Goal: Find specific page/section: Find specific page/section

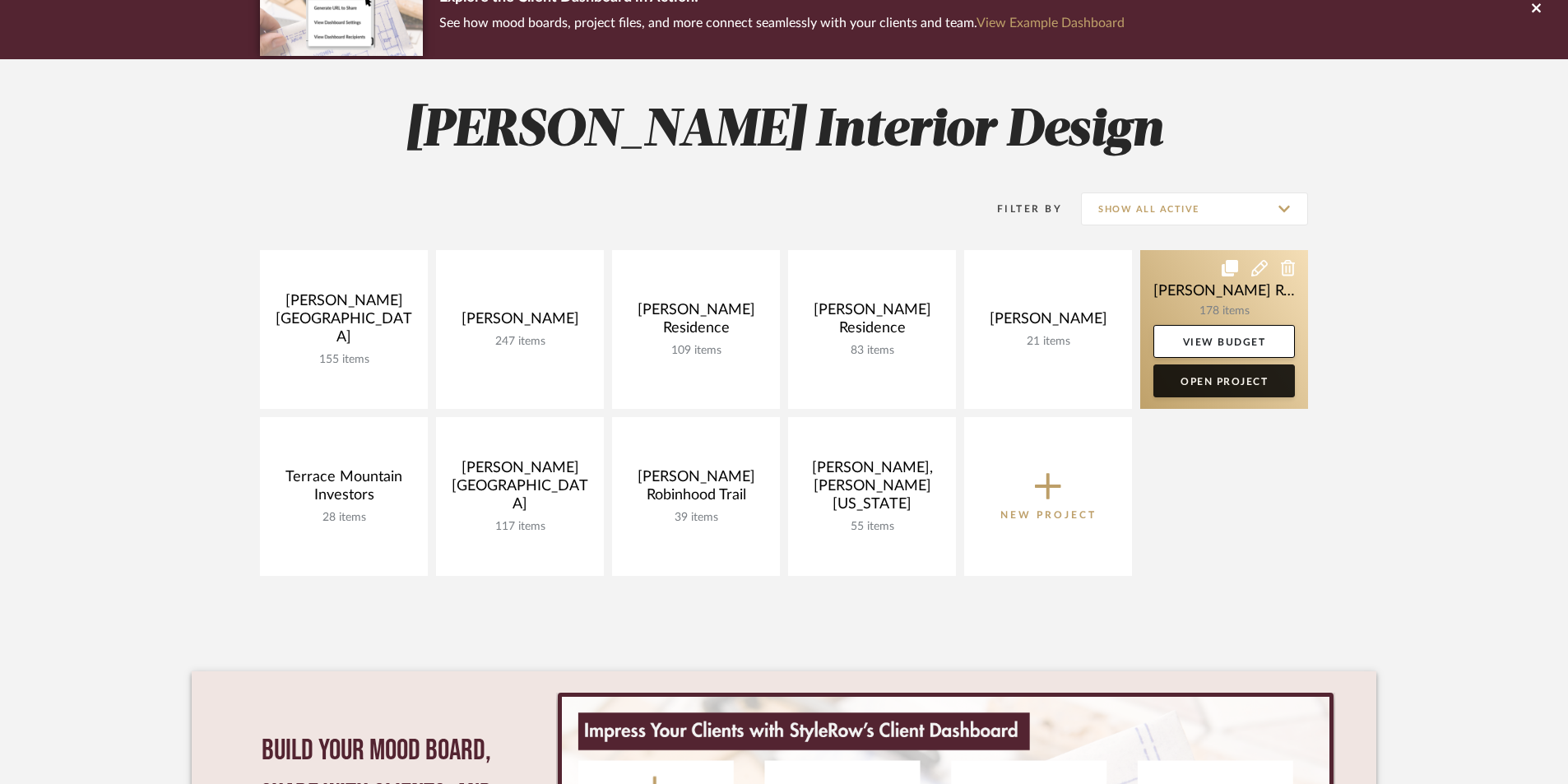
scroll to position [164, 0]
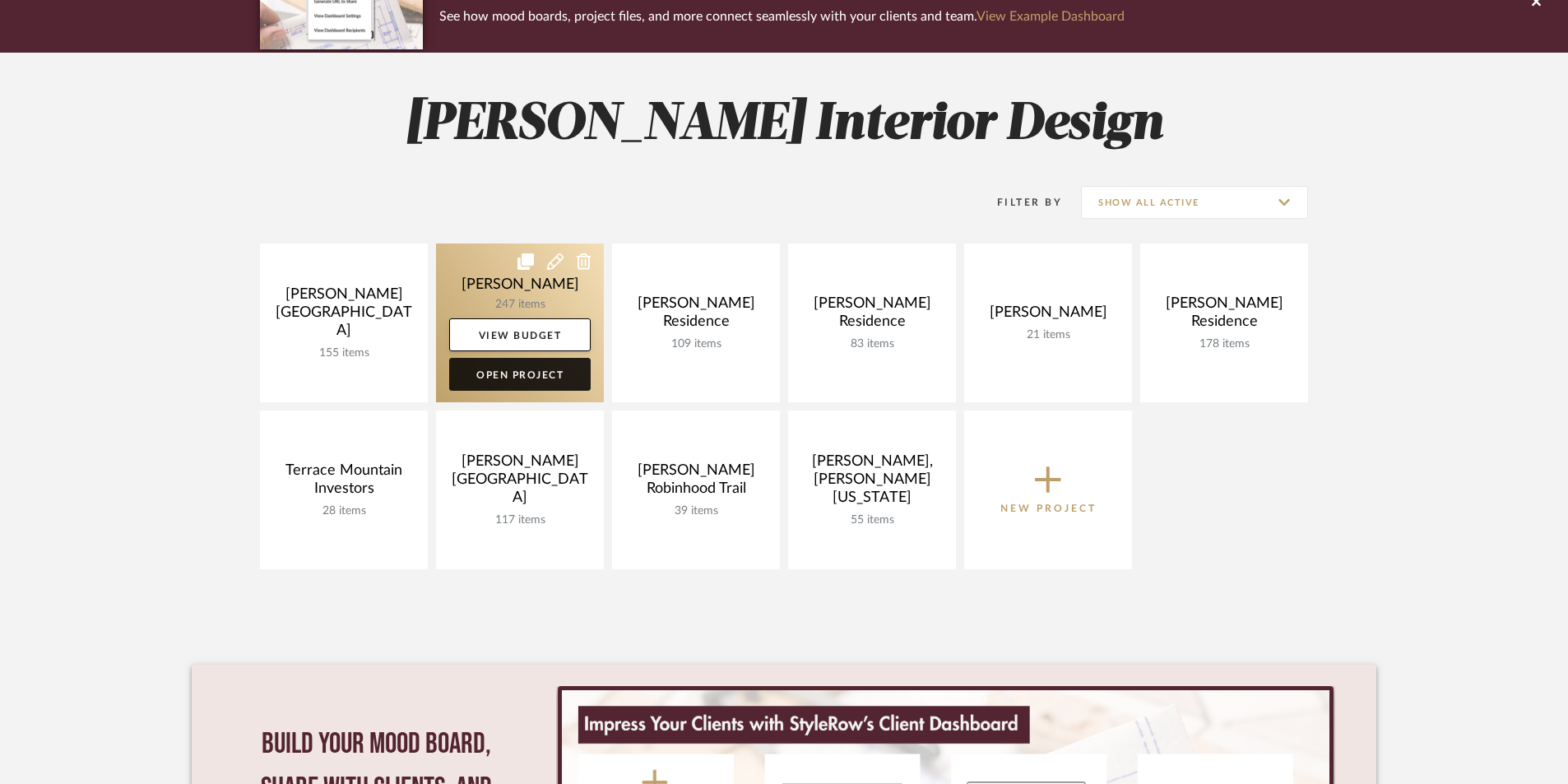
click at [526, 373] on link "Open Project" at bounding box center [520, 374] width 142 height 33
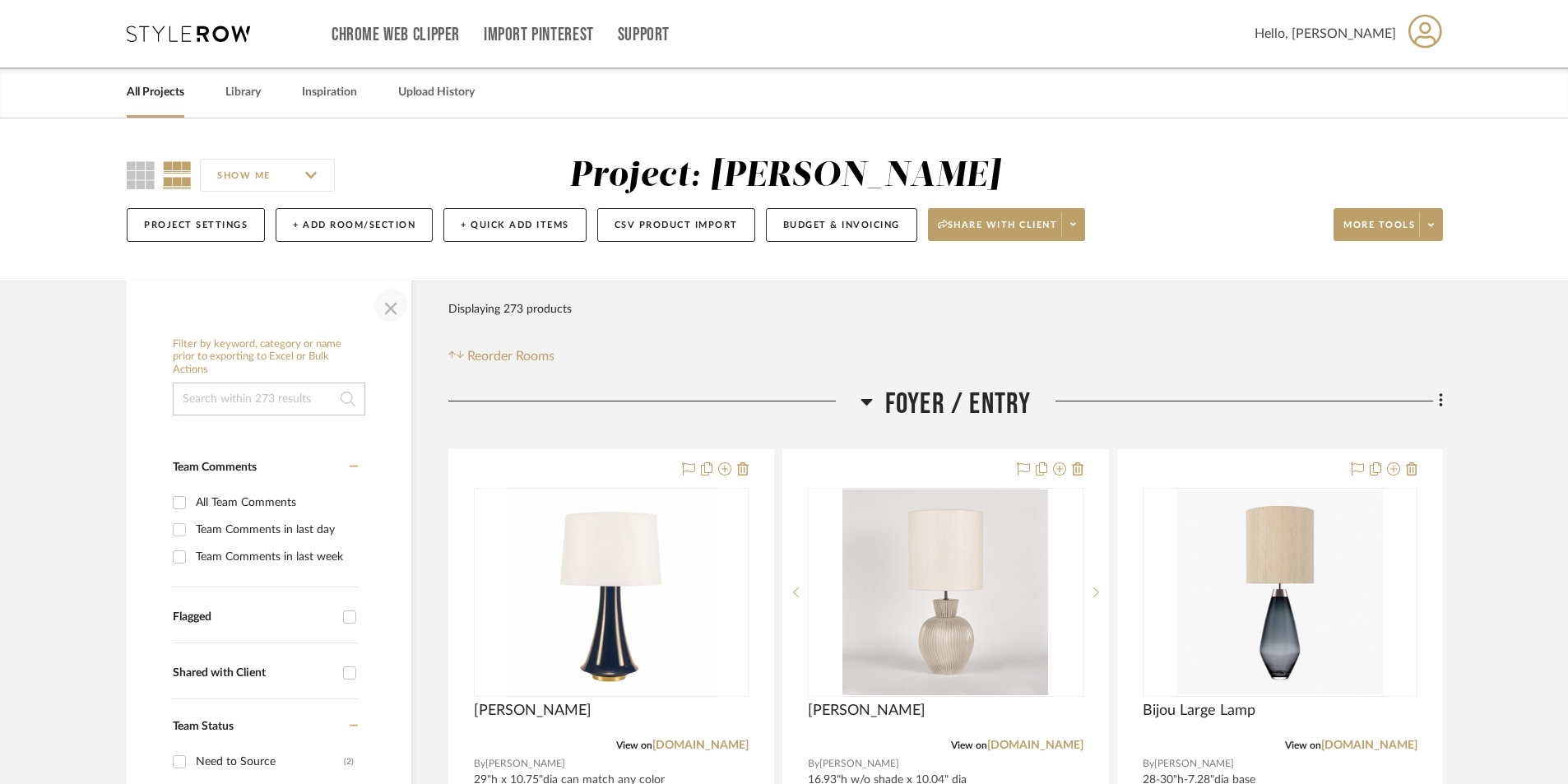
click at [387, 312] on span "button" at bounding box center [390, 306] width 40 height 40
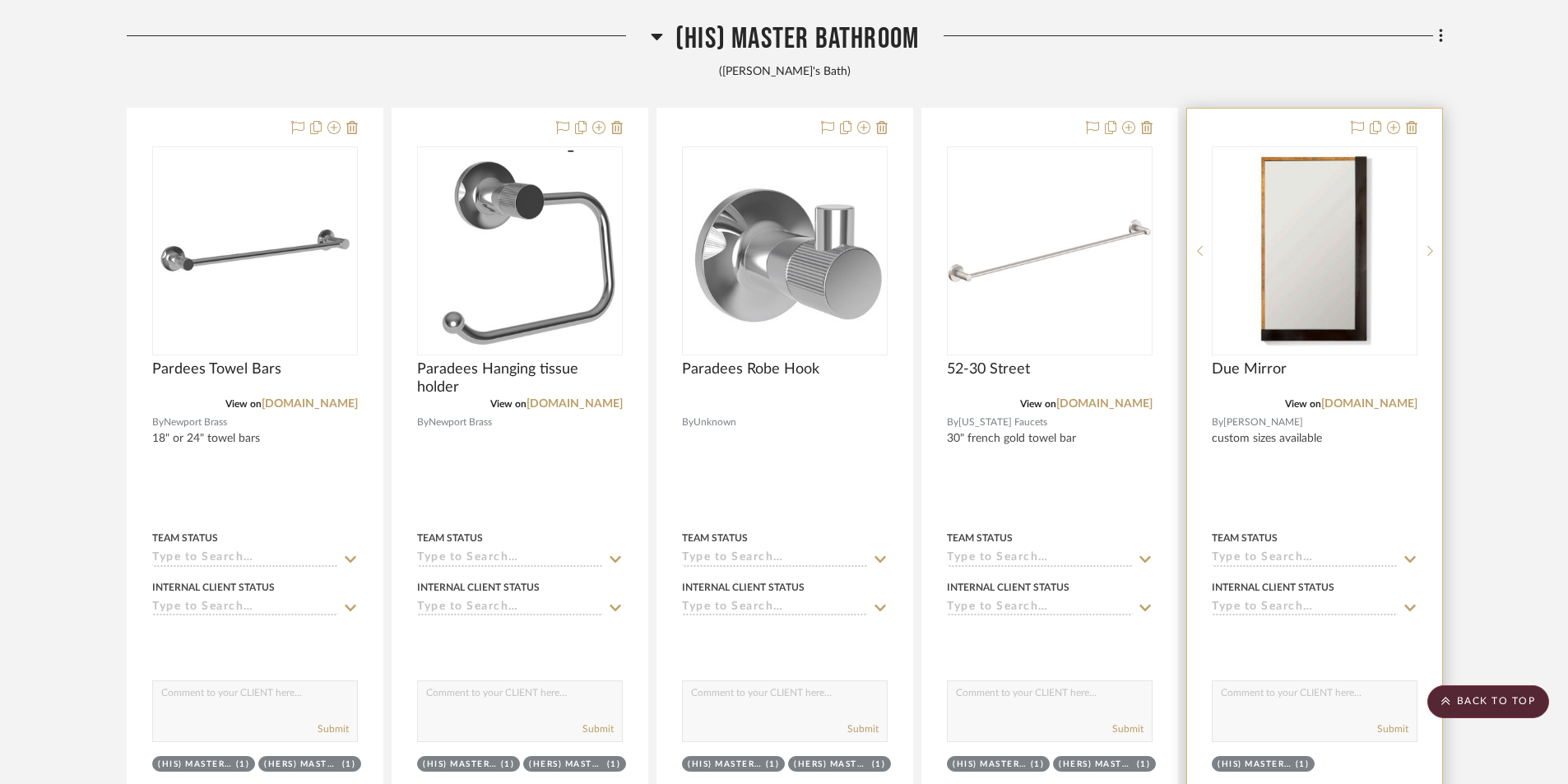
scroll to position [10618, 0]
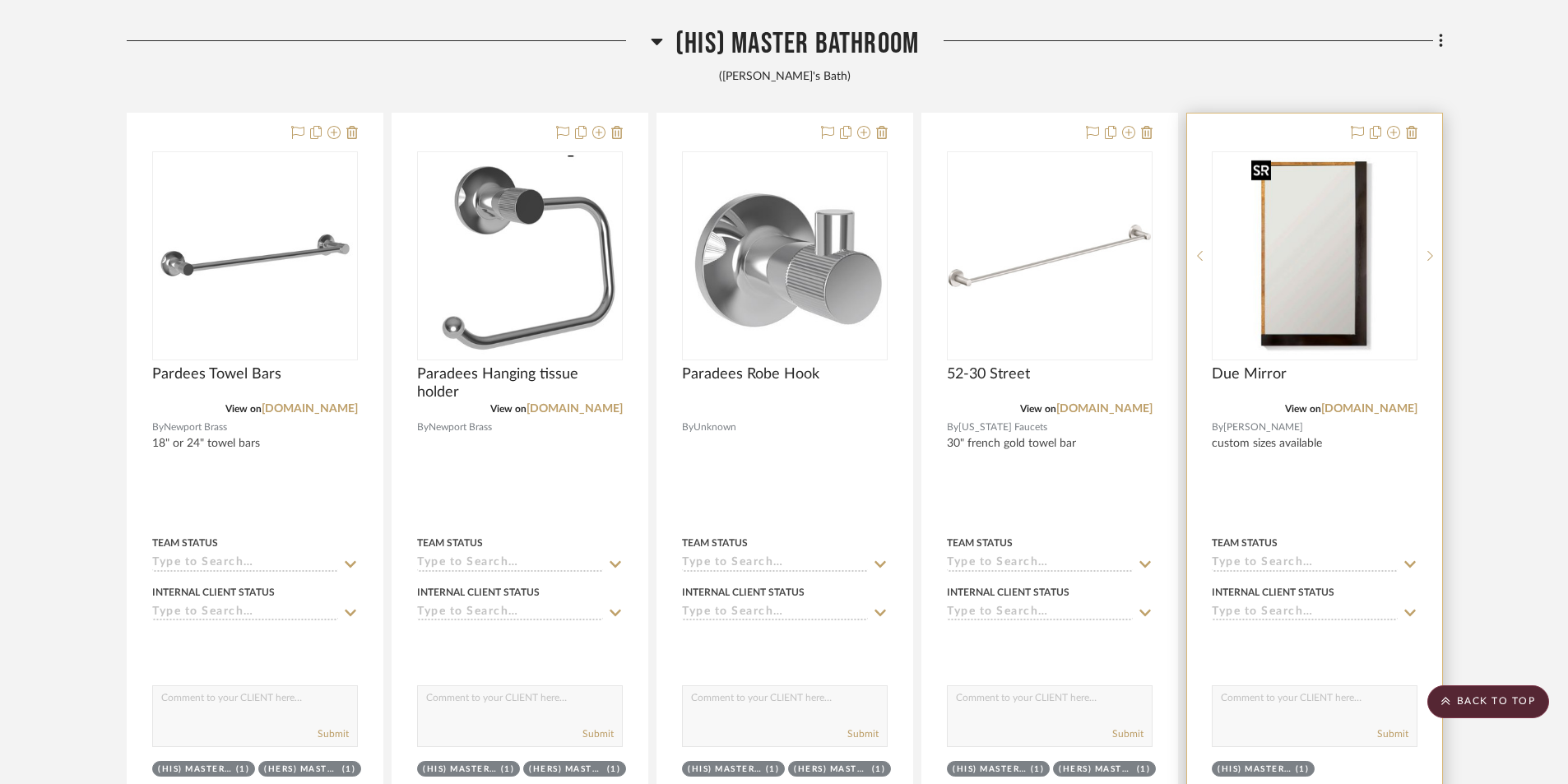
click at [1317, 343] on img "0" at bounding box center [1314, 256] width 139 height 206
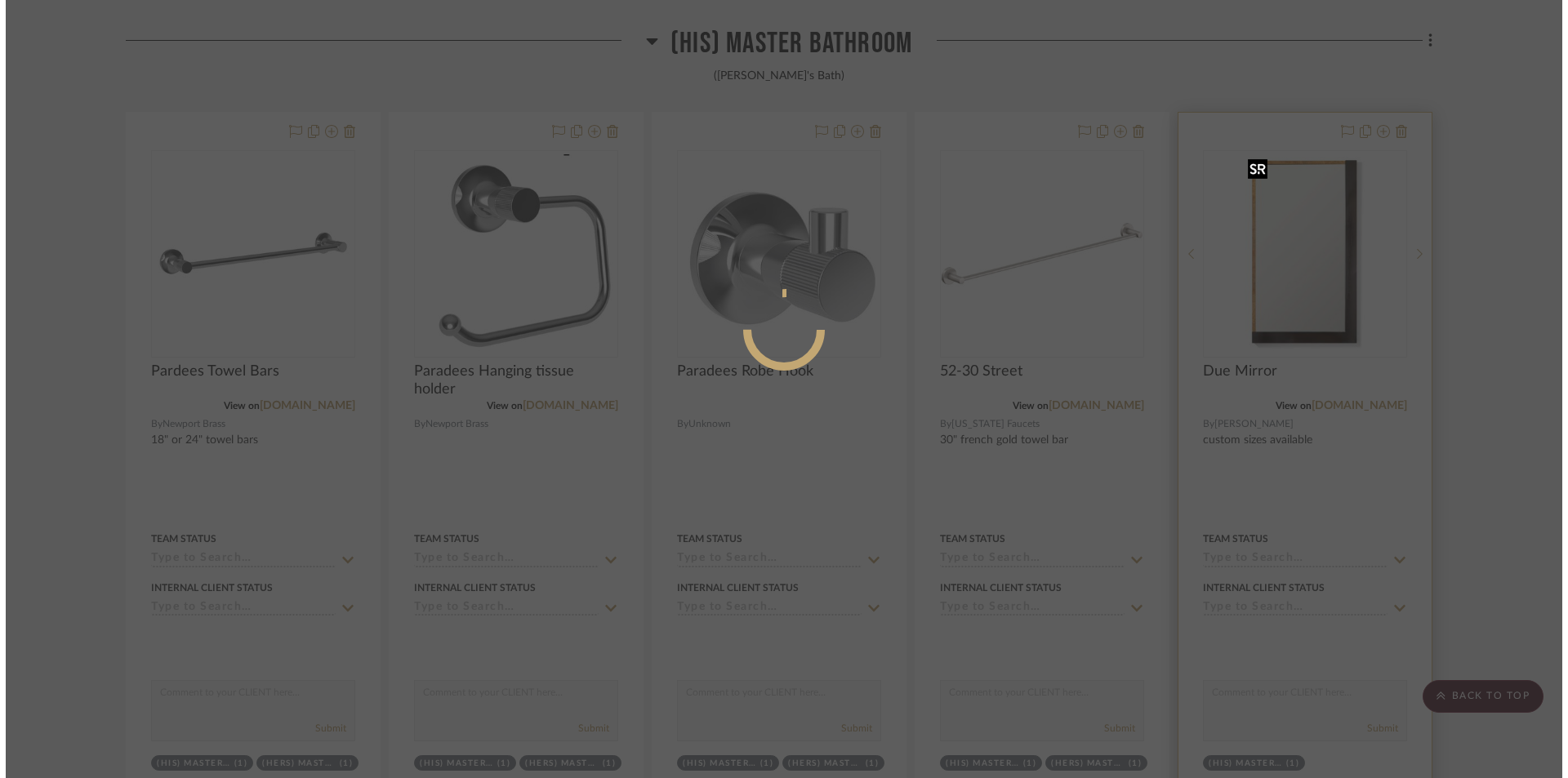
scroll to position [0, 0]
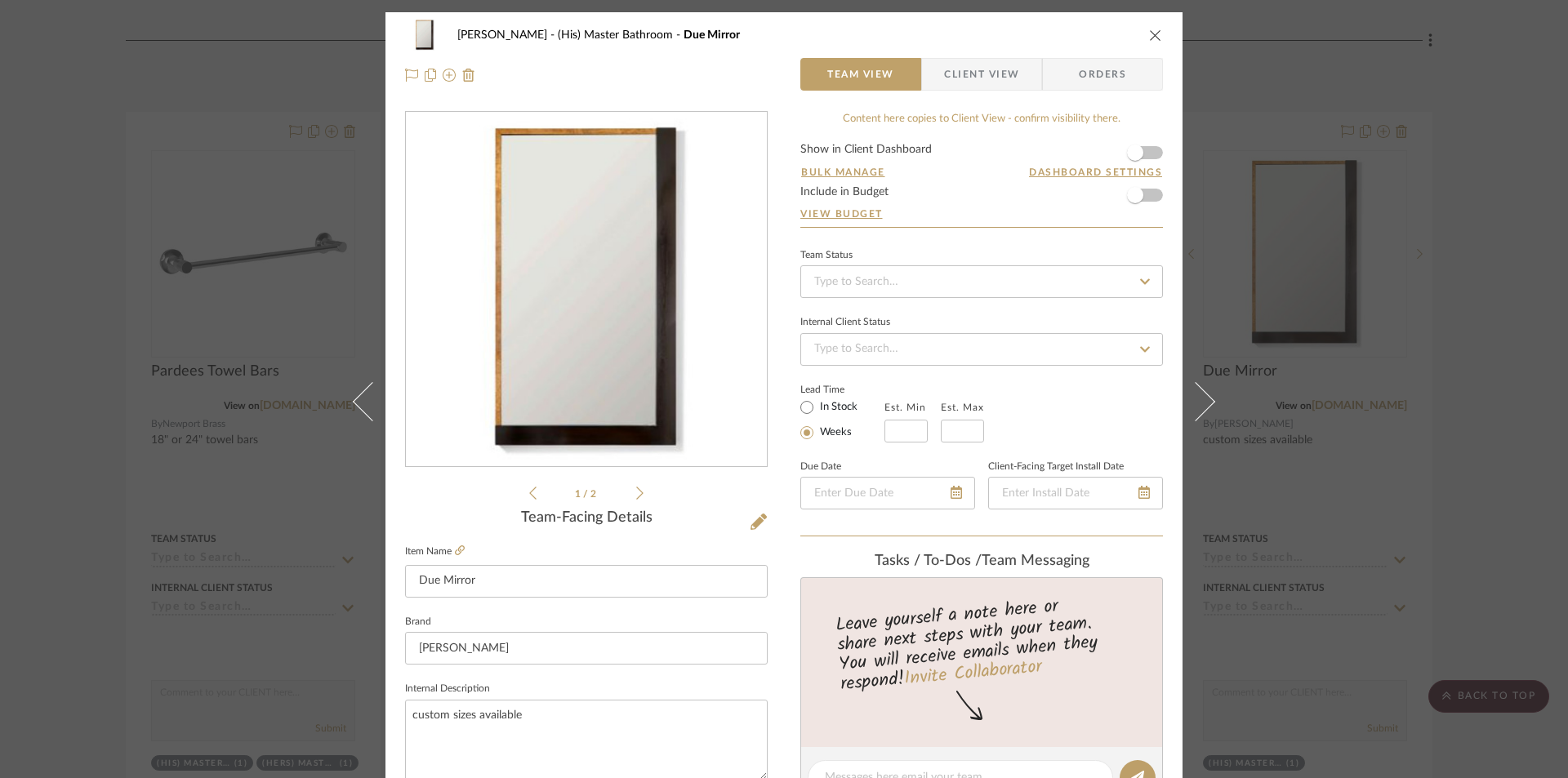
click at [636, 496] on icon at bounding box center [640, 493] width 8 height 15
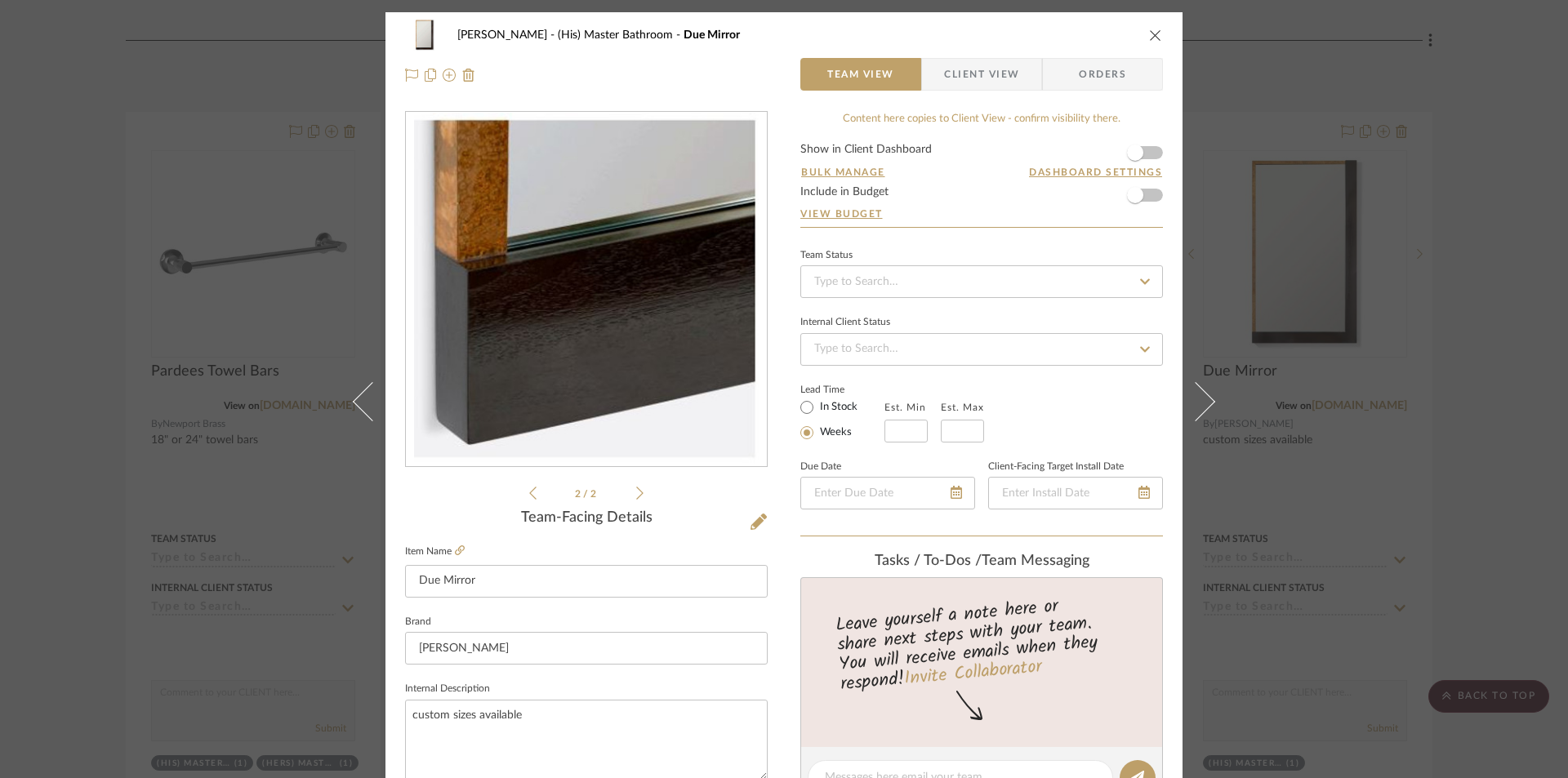
click at [636, 496] on icon at bounding box center [640, 493] width 8 height 15
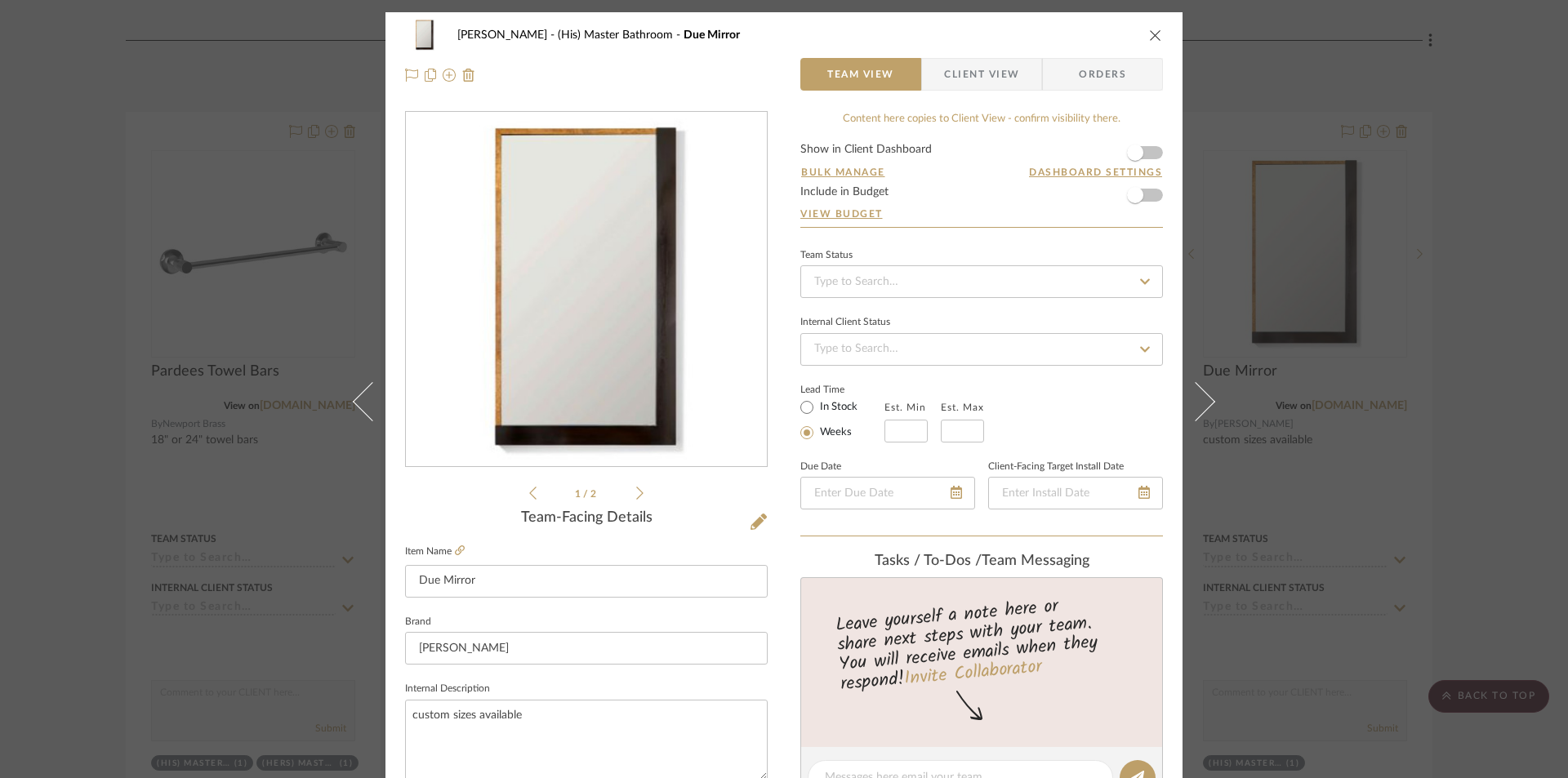
click at [636, 496] on icon at bounding box center [640, 493] width 8 height 15
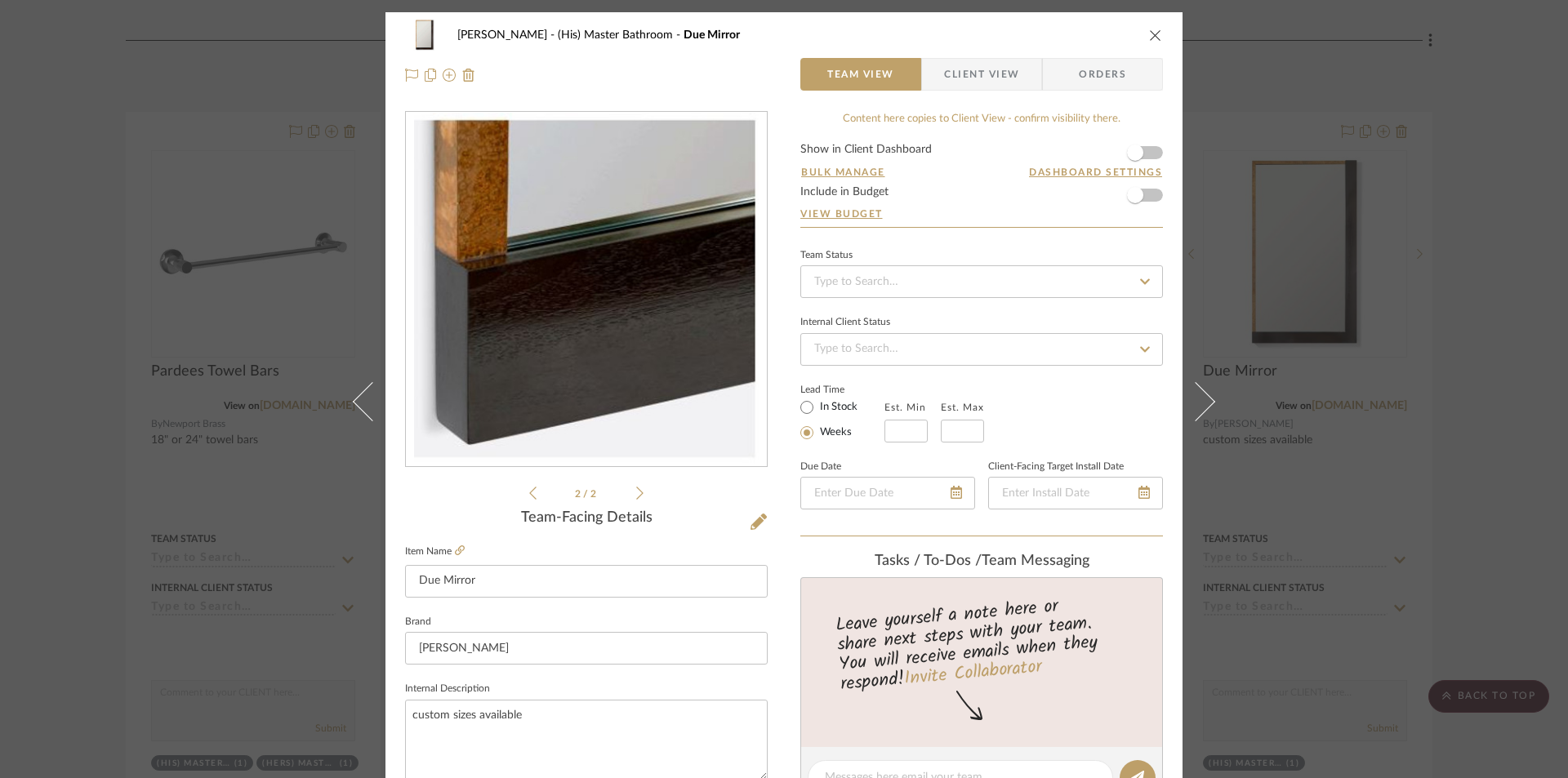
click at [636, 496] on icon at bounding box center [640, 493] width 8 height 15
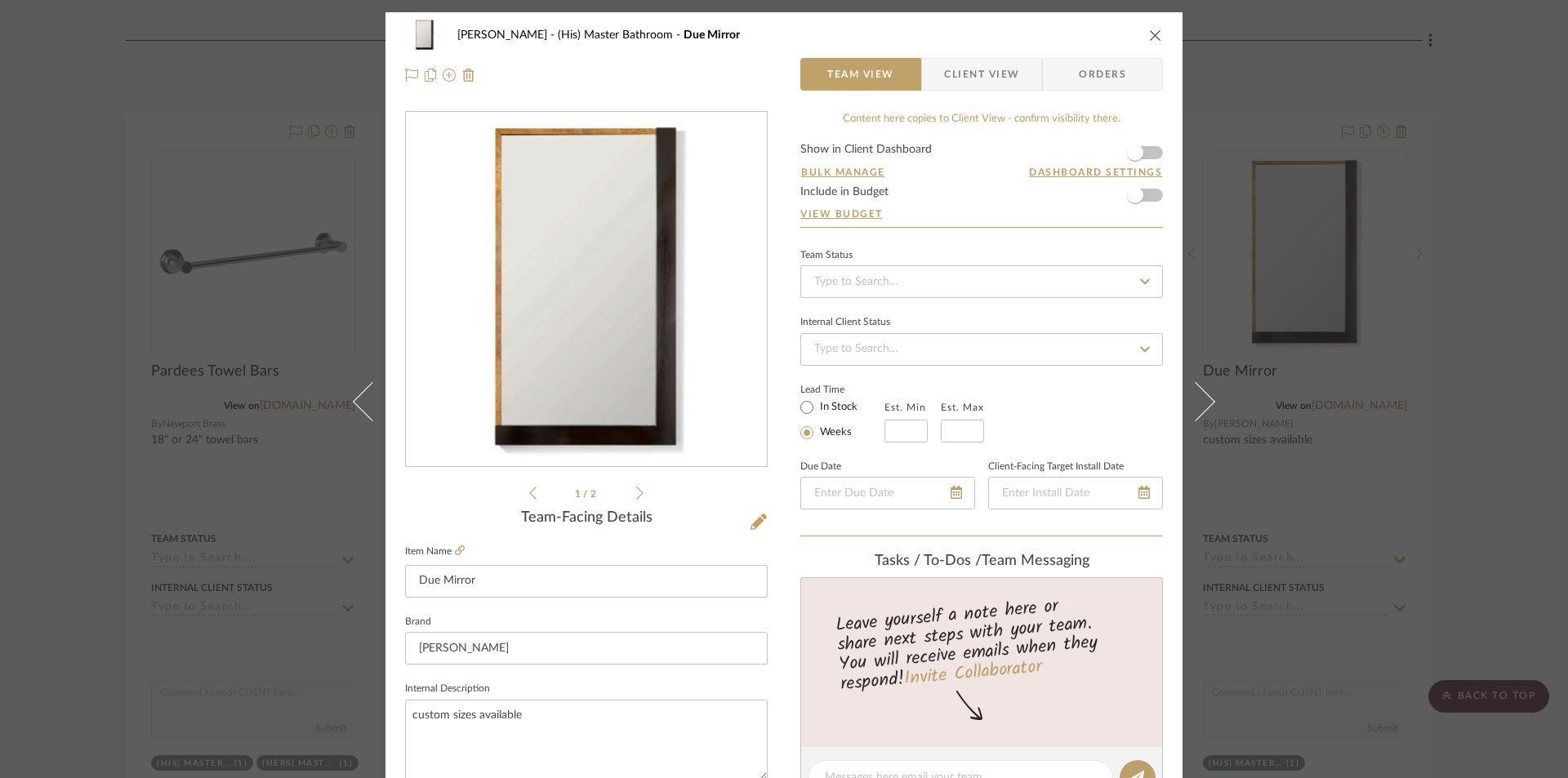
click at [1150, 30] on icon "close" at bounding box center [1156, 34] width 13 height 13
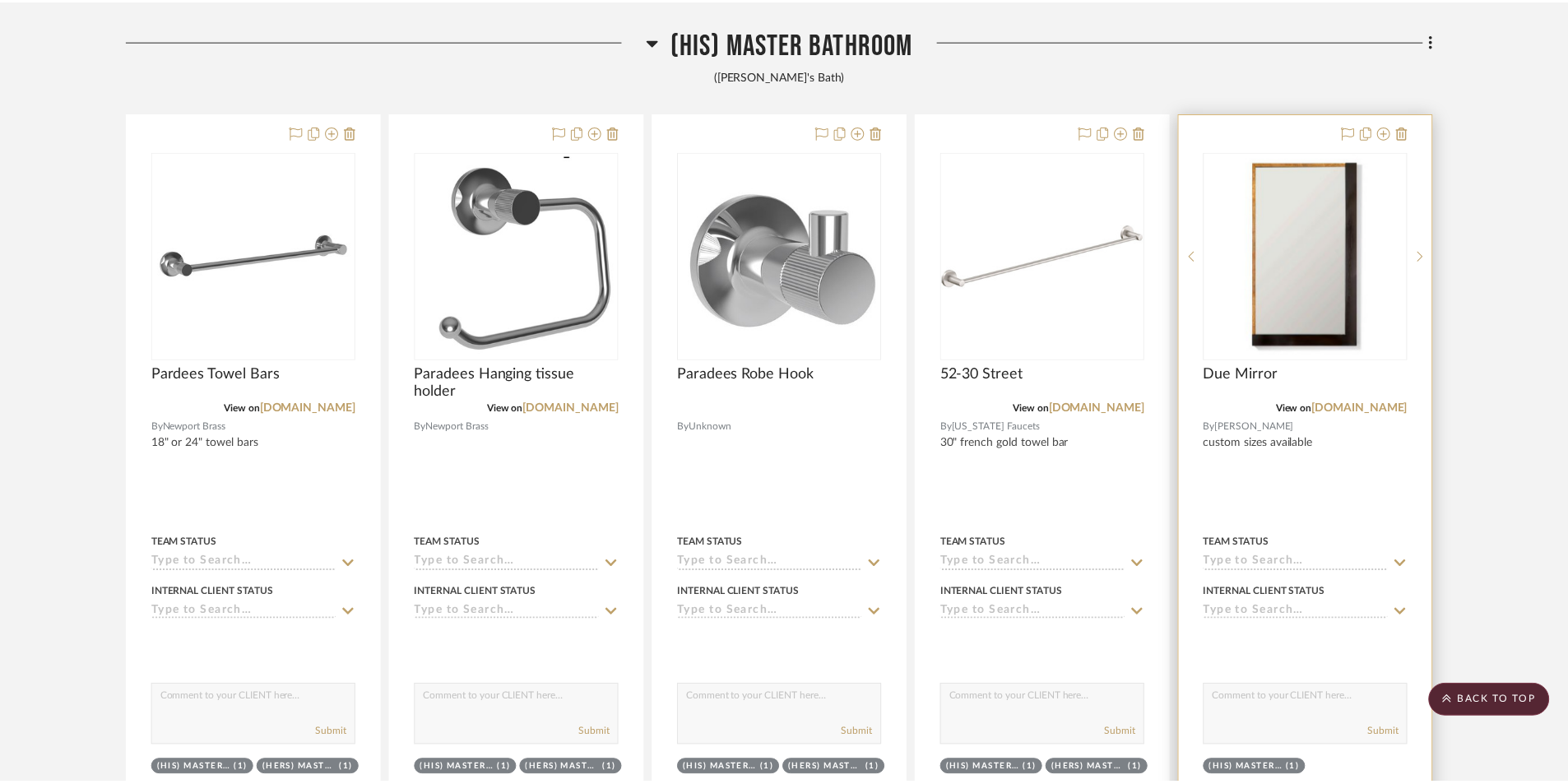
scroll to position [10618, 0]
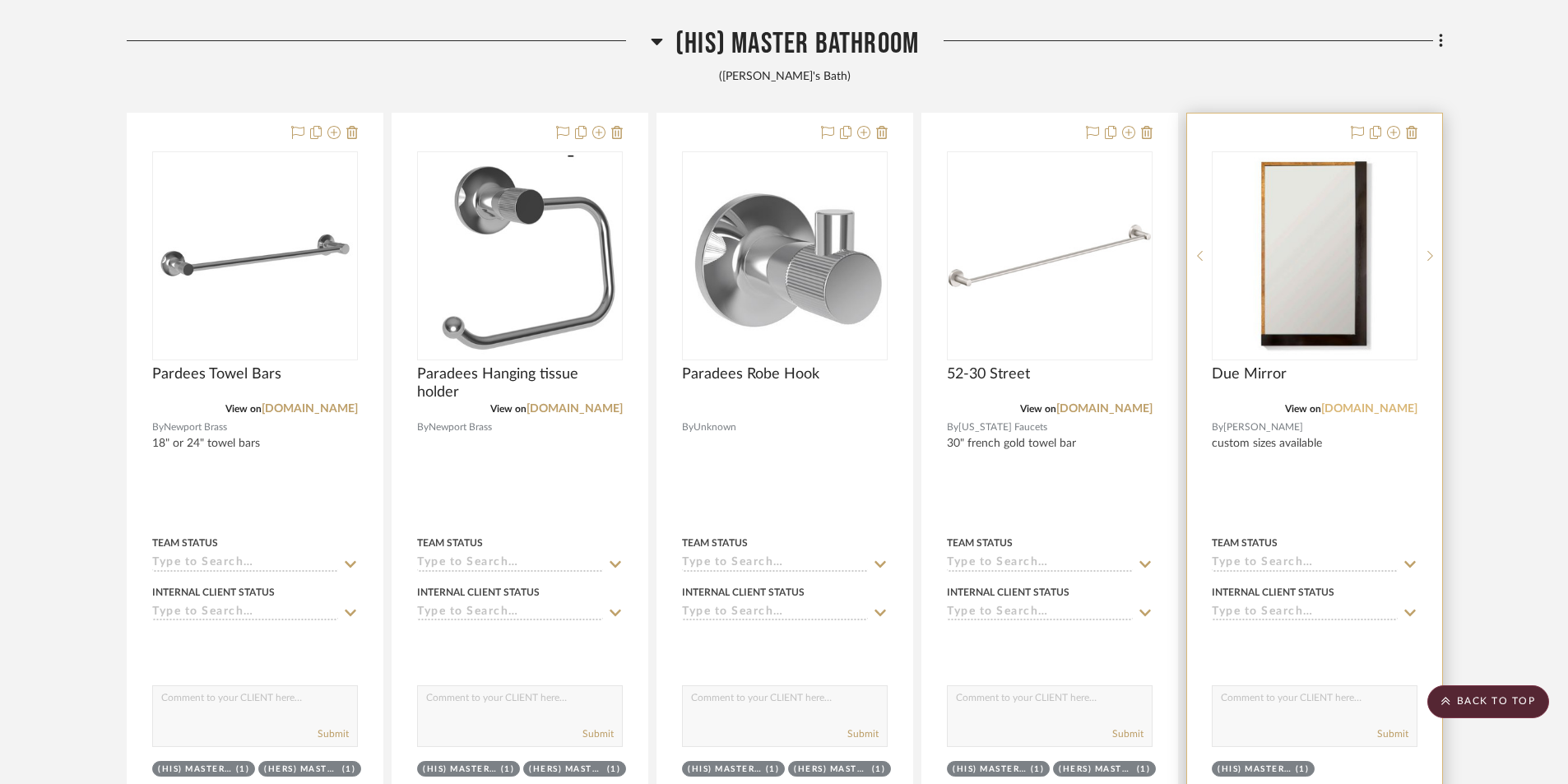
click at [1336, 410] on link "[DOMAIN_NAME]" at bounding box center [1369, 409] width 96 height 11
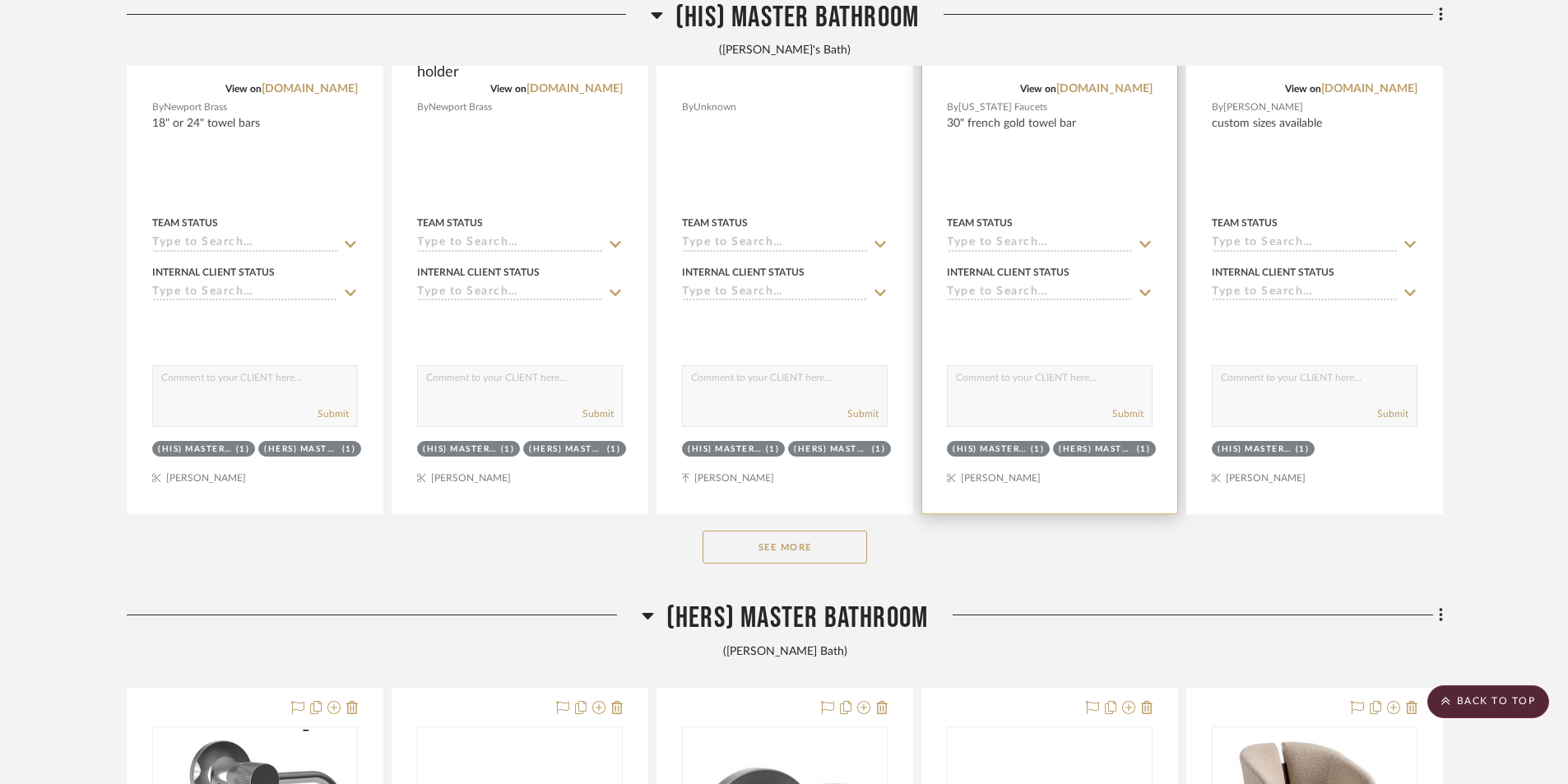
scroll to position [10947, 0]
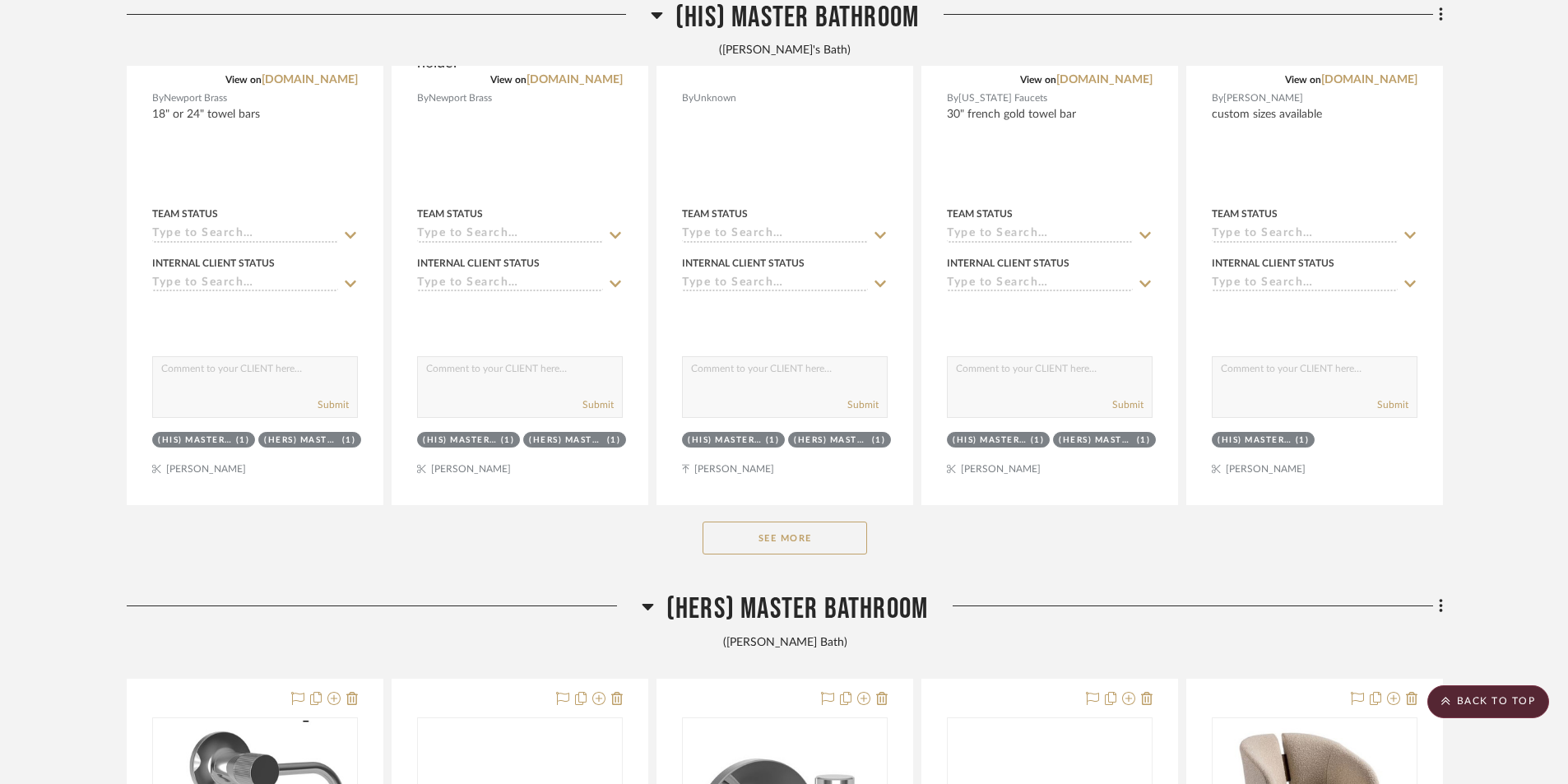
click at [833, 535] on button "See More" at bounding box center [784, 538] width 164 height 33
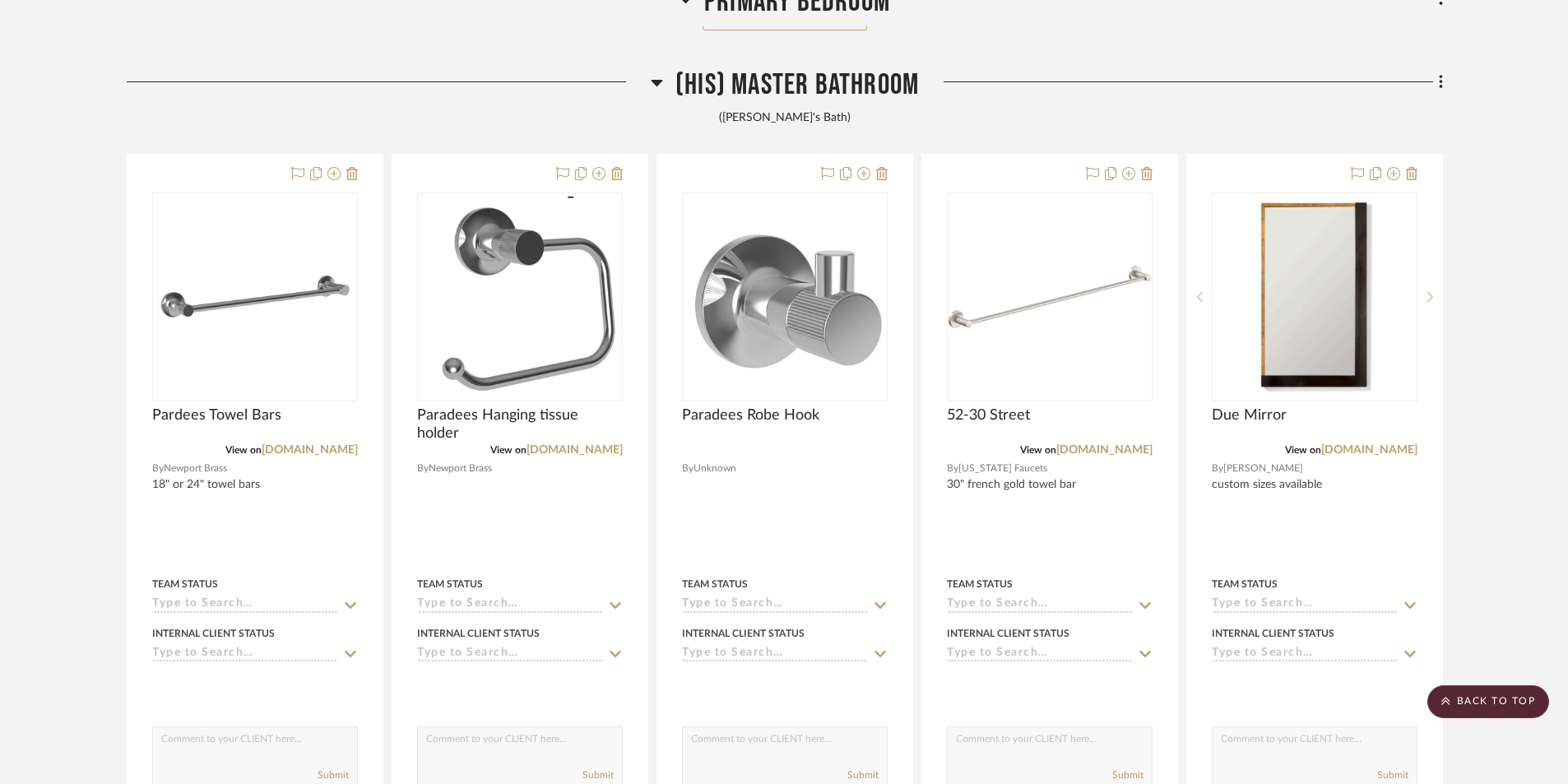
scroll to position [10371, 0]
